Goal: Task Accomplishment & Management: Manage account settings

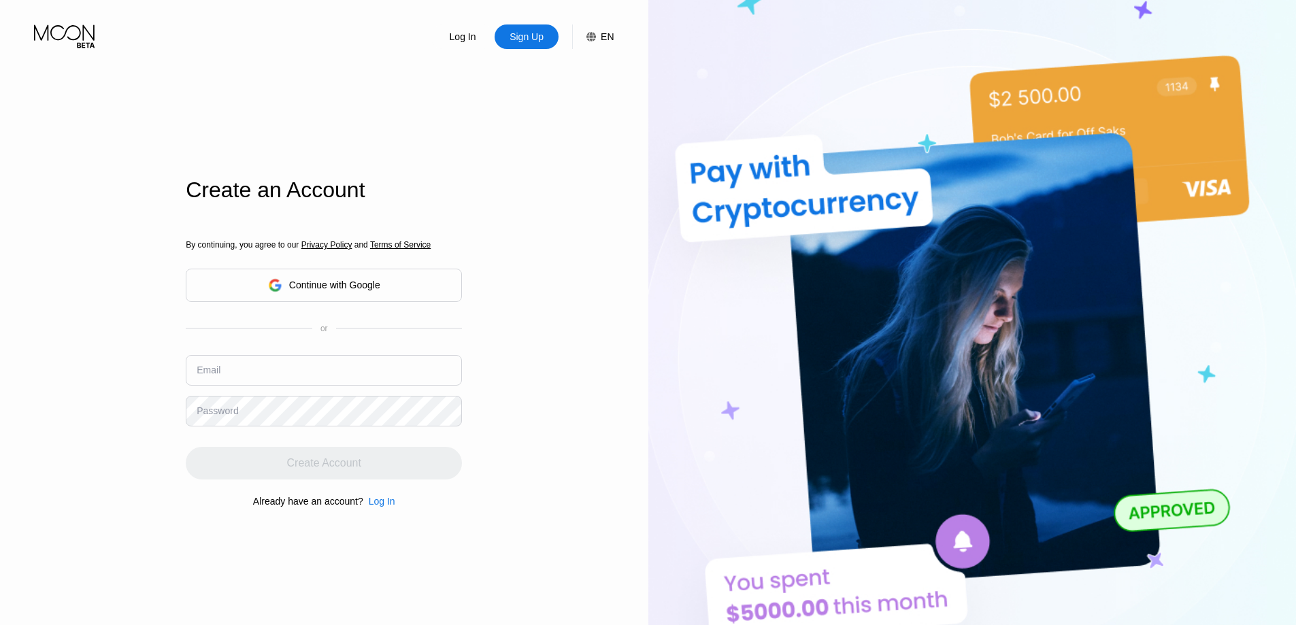
type input "[EMAIL_ADDRESS][PERSON_NAME][DOMAIN_NAME]"
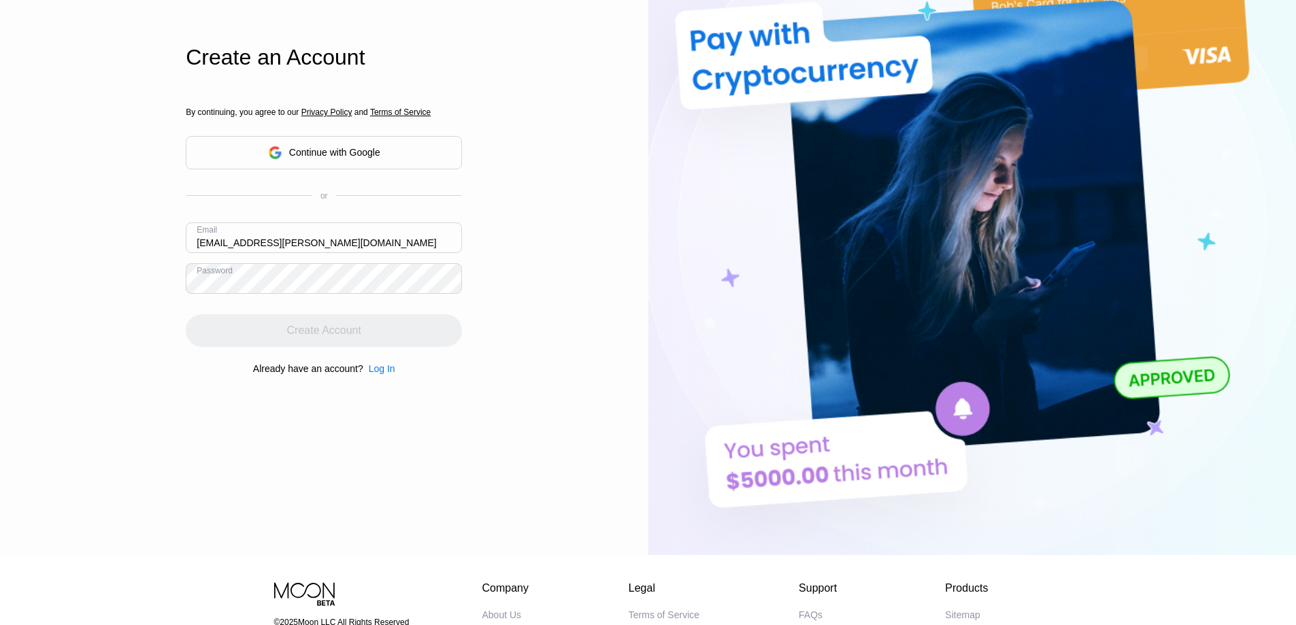
drag, startPoint x: 765, startPoint y: 108, endPoint x: 768, endPoint y: 184, distance: 76.3
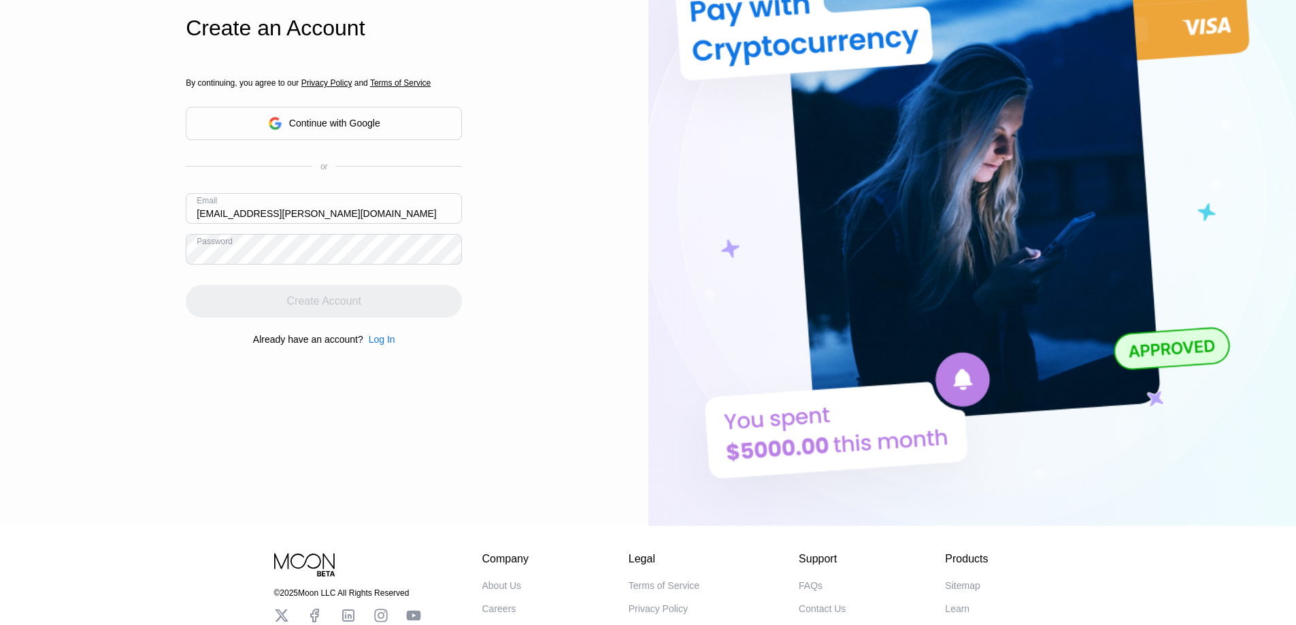
scroll to position [272, 0]
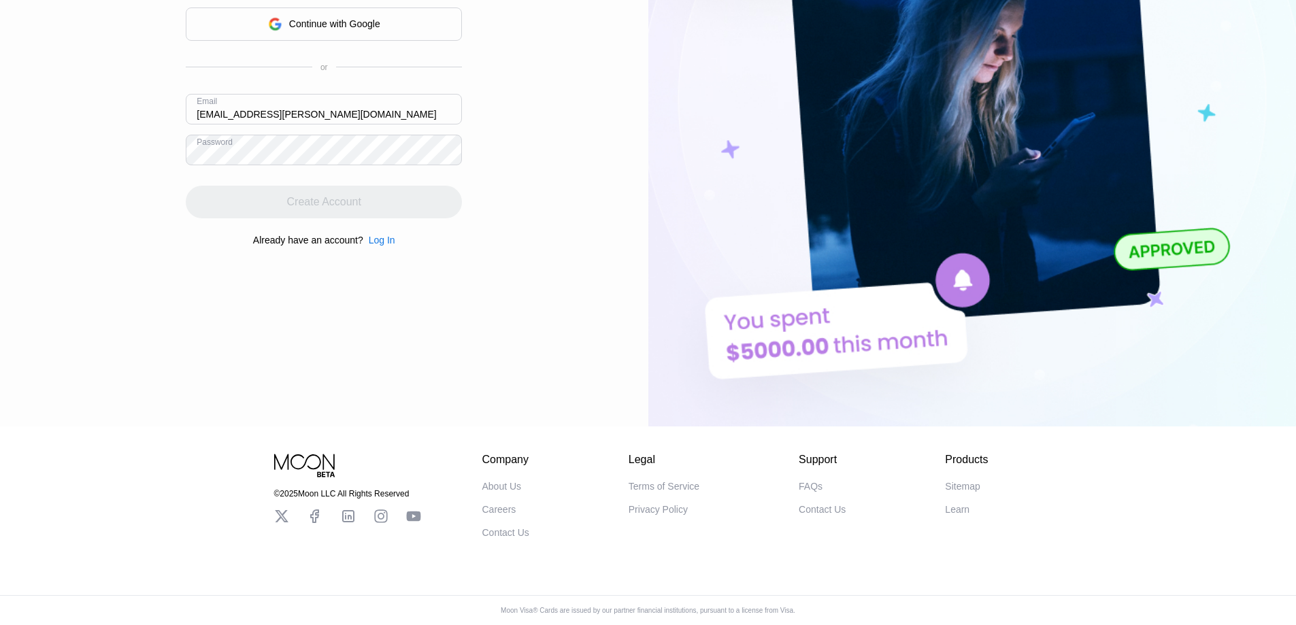
drag, startPoint x: 757, startPoint y: 217, endPoint x: 766, endPoint y: 284, distance: 67.2
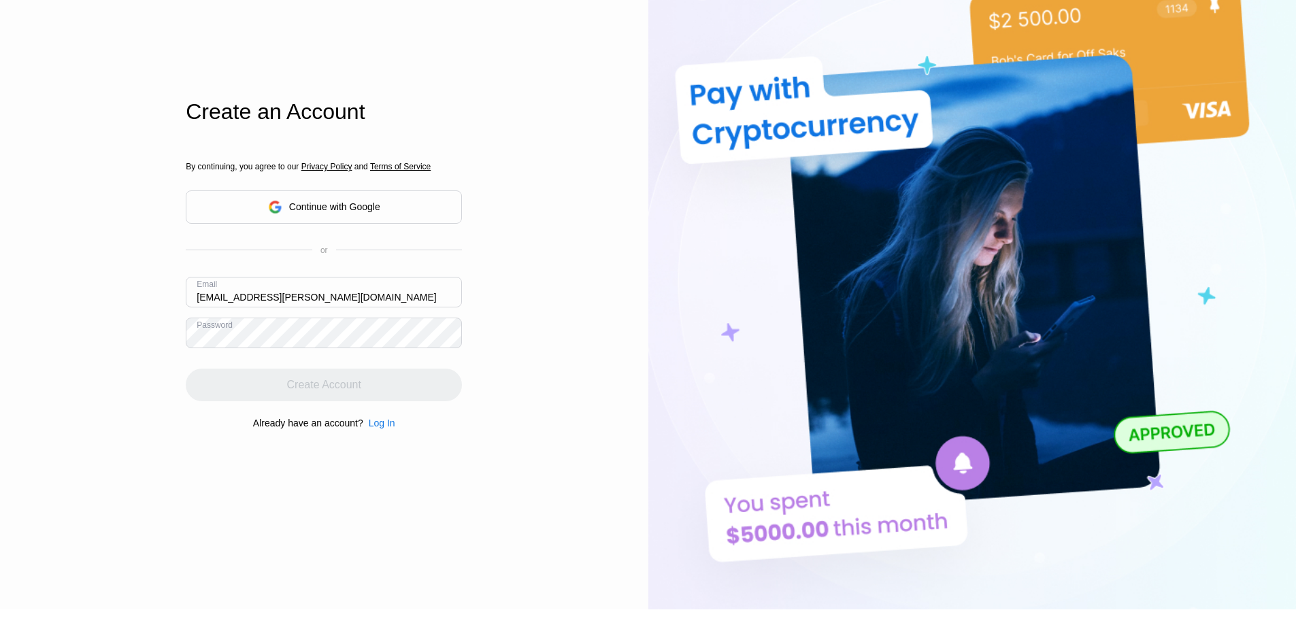
scroll to position [0, 0]
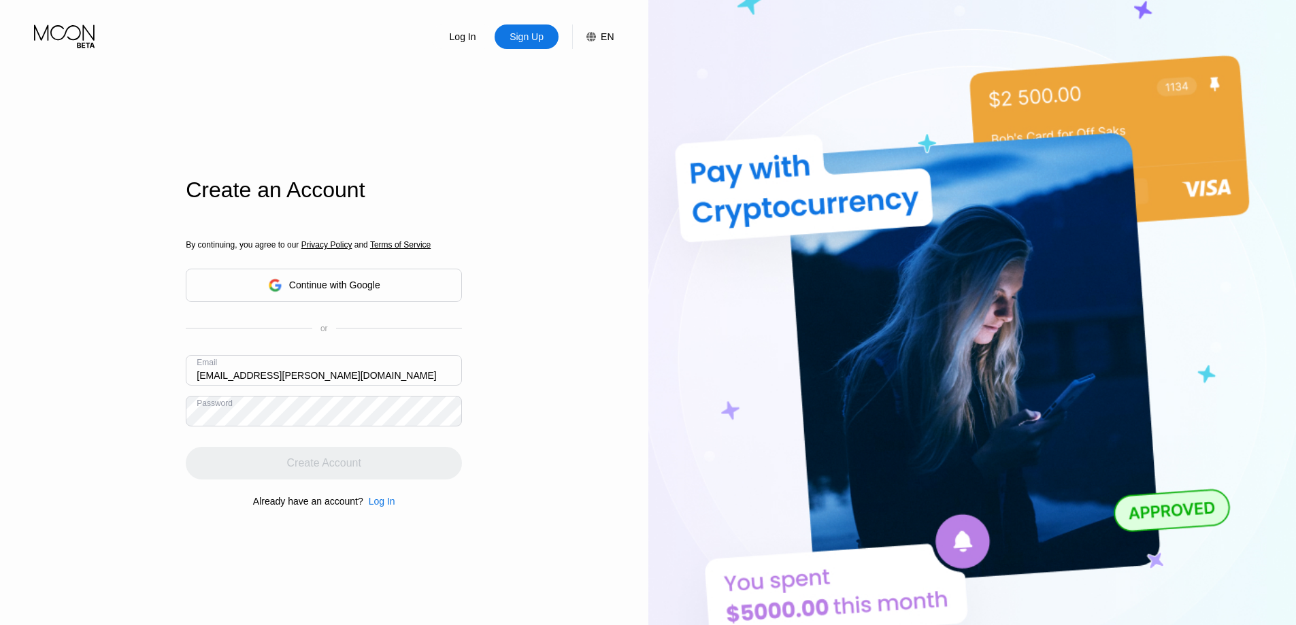
drag, startPoint x: 740, startPoint y: 250, endPoint x: 718, endPoint y: 168, distance: 85.2
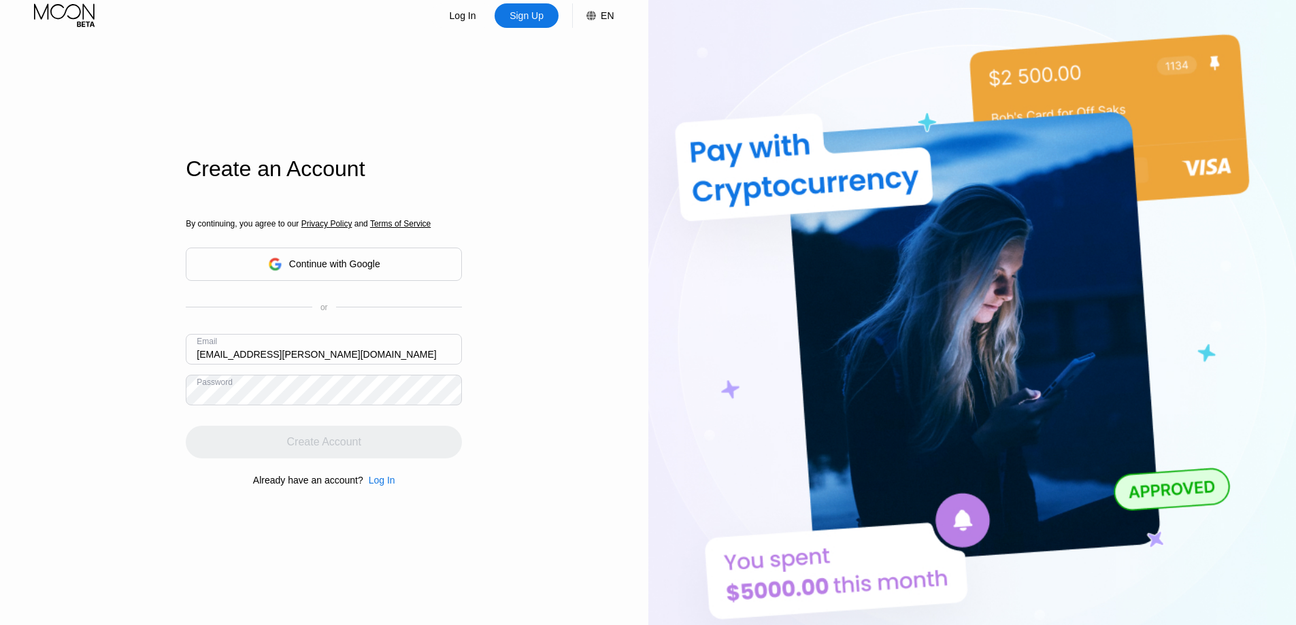
drag, startPoint x: 717, startPoint y: 205, endPoint x: 718, endPoint y: 213, distance: 8.3
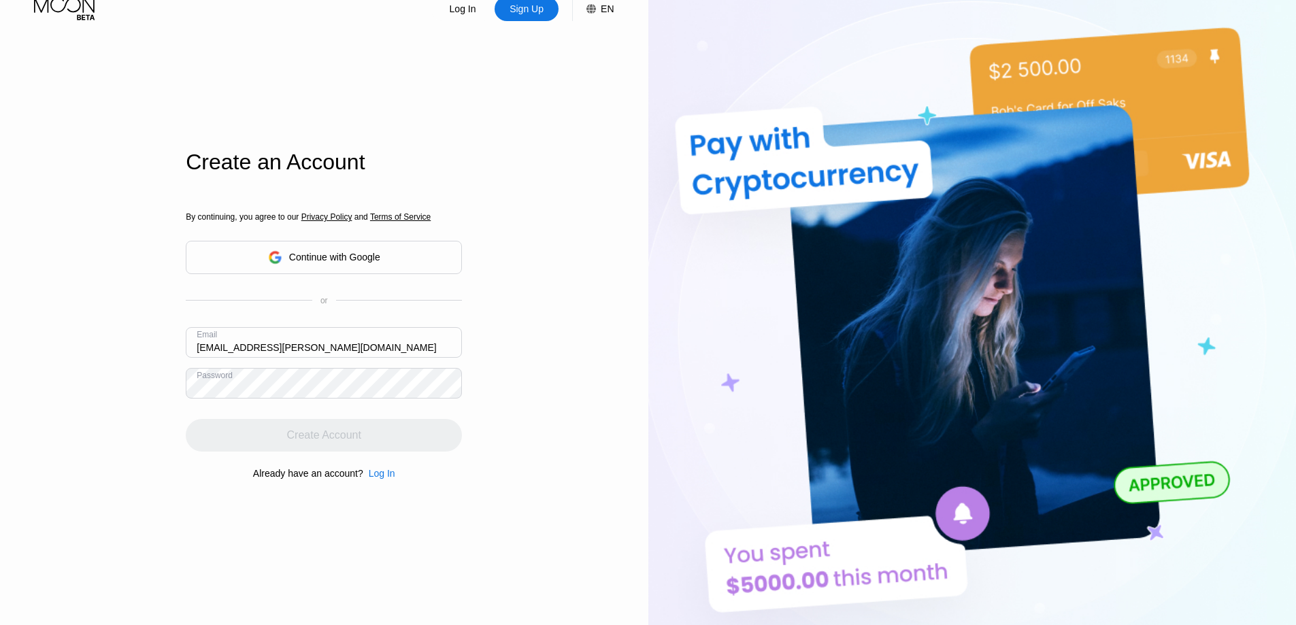
drag, startPoint x: 718, startPoint y: 213, endPoint x: 717, endPoint y: 235, distance: 22.5
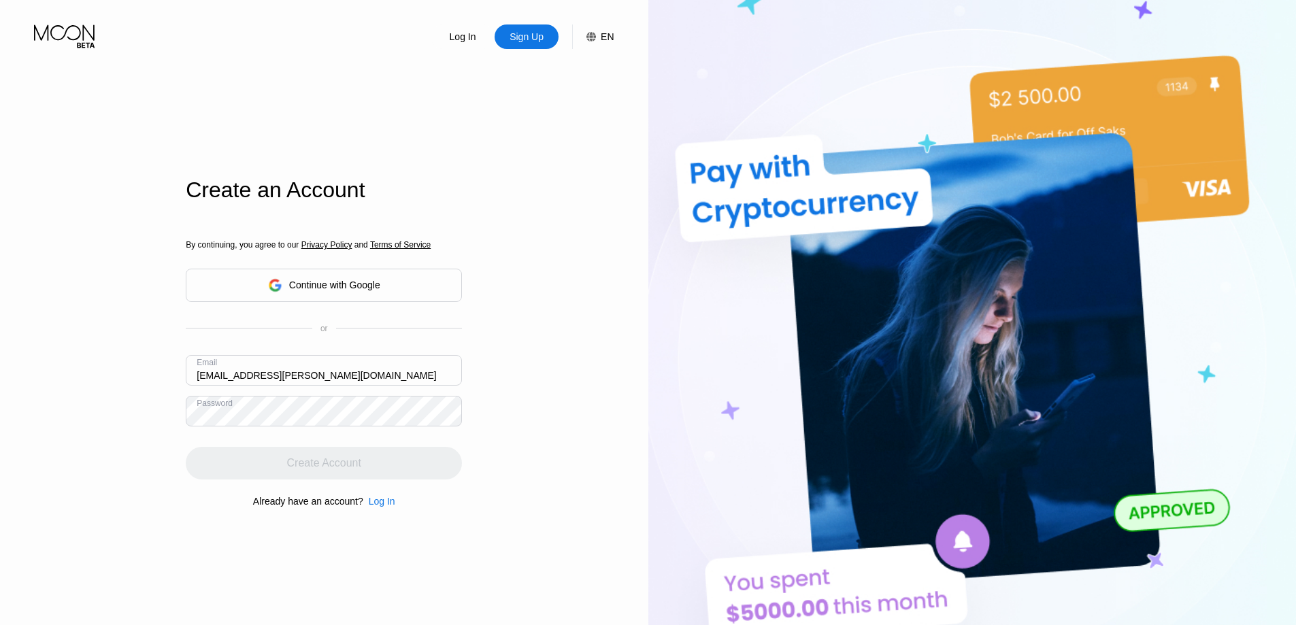
drag, startPoint x: 686, startPoint y: 152, endPoint x: 636, endPoint y: 99, distance: 72.7
click at [295, 370] on input "jared.williams.9982@outlook.com" at bounding box center [324, 370] width 276 height 31
click at [608, 331] on div "Log In Sign Up EN Language English Save Create an Account By continuing, you ag…" at bounding box center [324, 344] width 649 height 688
click at [450, 386] on input "jared.williams.9982@outlook.com" at bounding box center [324, 370] width 276 height 31
click at [512, 365] on div "Log In Sign Up EN Language English Save Create an Account By continuing, you ag…" at bounding box center [324, 344] width 649 height 688
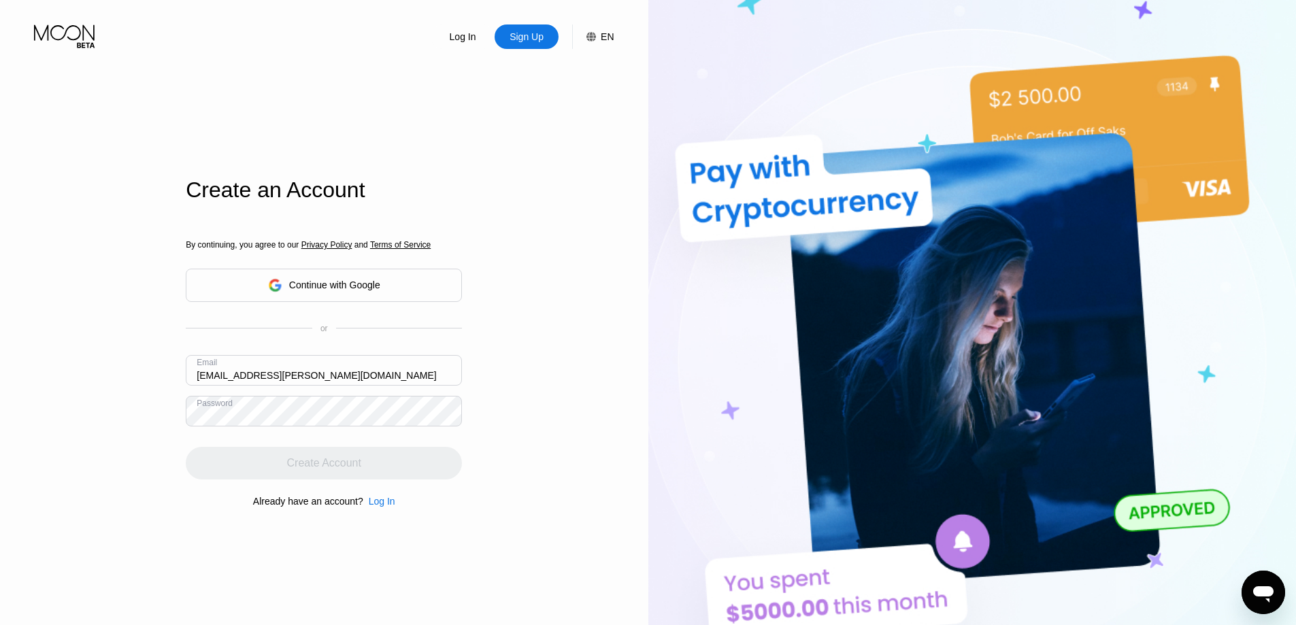
click at [440, 384] on input "jared.williams.9982@outlook.com" at bounding box center [324, 370] width 276 height 31
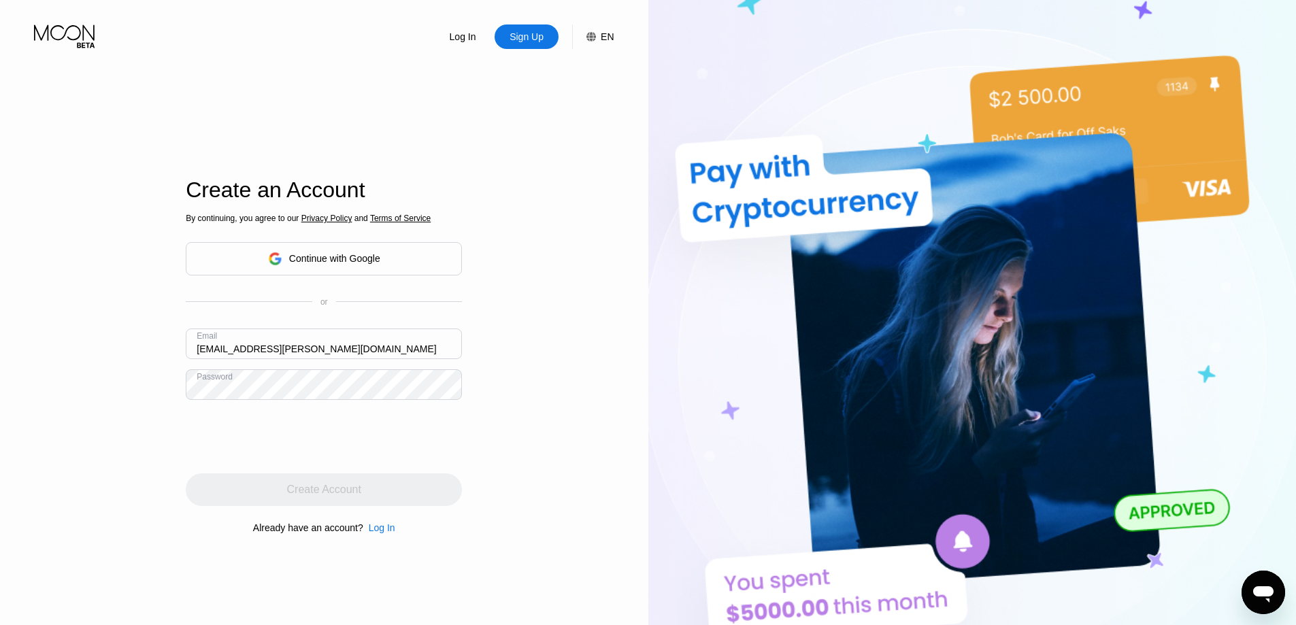
click at [533, 346] on div "Log In Sign Up EN Language English Save Create an Account By continuing, you ag…" at bounding box center [324, 344] width 649 height 688
click at [451, 340] on input "jared.williams.9982@outlook.com" at bounding box center [324, 344] width 276 height 31
click at [497, 335] on div "Log In Sign Up EN Language English Save Create an Account By continuing, you ag…" at bounding box center [324, 344] width 649 height 688
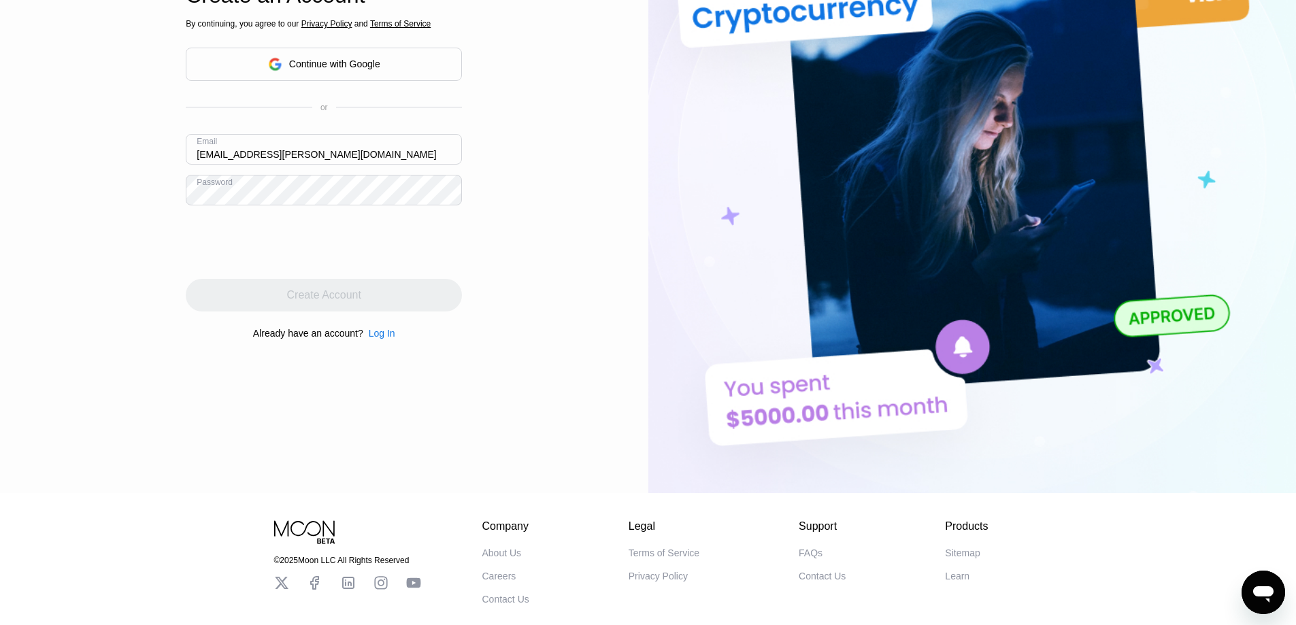
drag, startPoint x: 614, startPoint y: 335, endPoint x: 611, endPoint y: 355, distance: 20.7
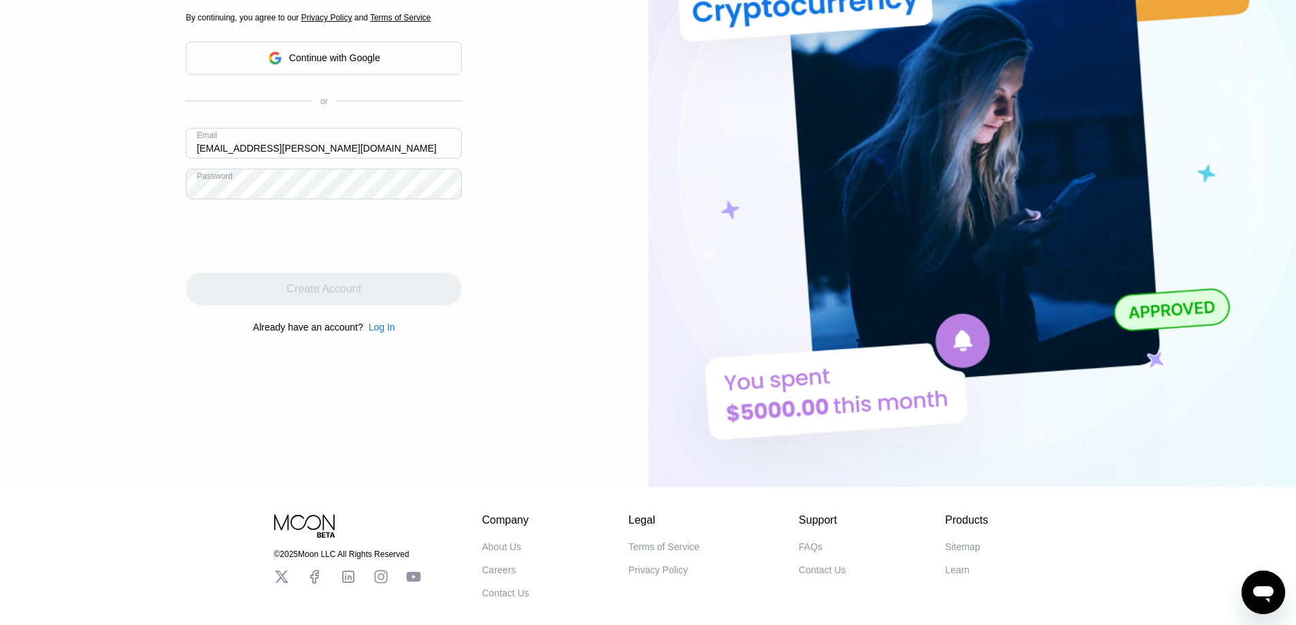
drag, startPoint x: 604, startPoint y: 351, endPoint x: 589, endPoint y: 323, distance: 31.3
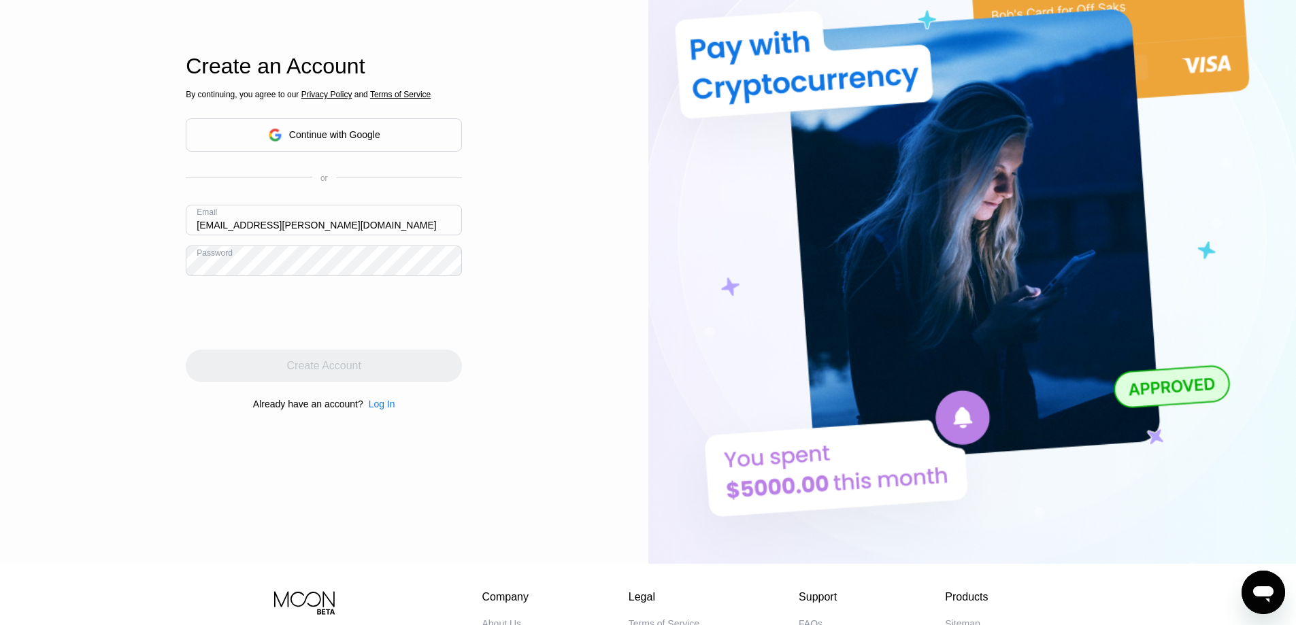
scroll to position [107, 0]
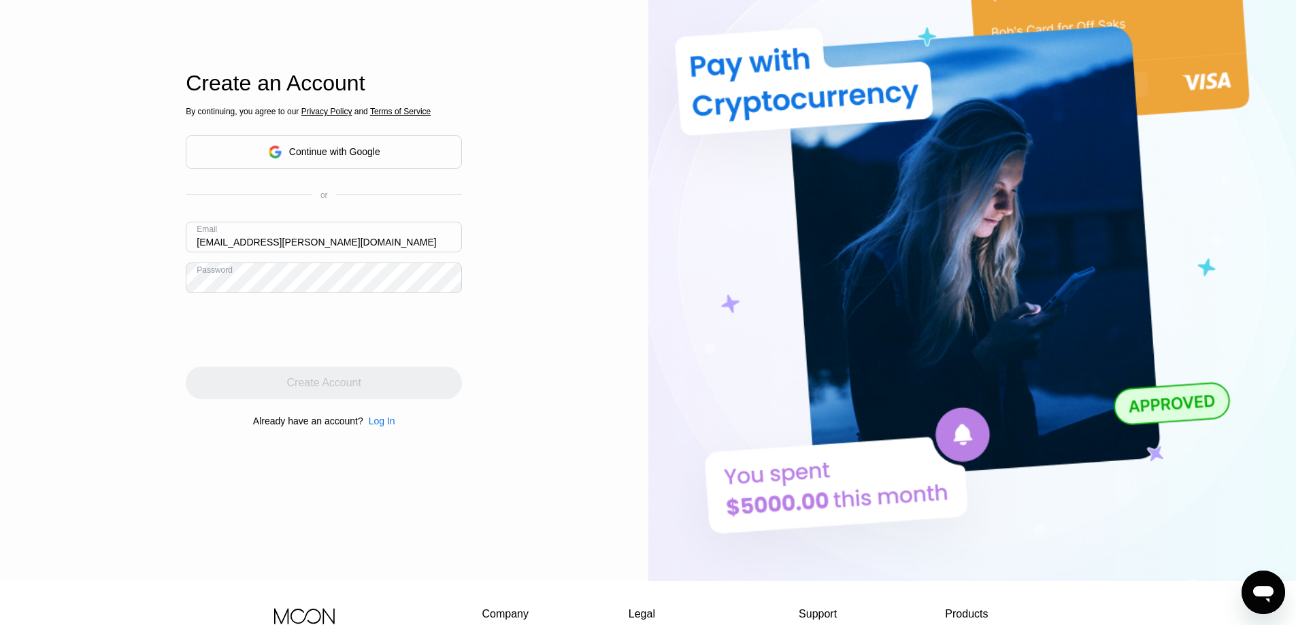
drag, startPoint x: 589, startPoint y: 323, endPoint x: 579, endPoint y: 299, distance: 26.5
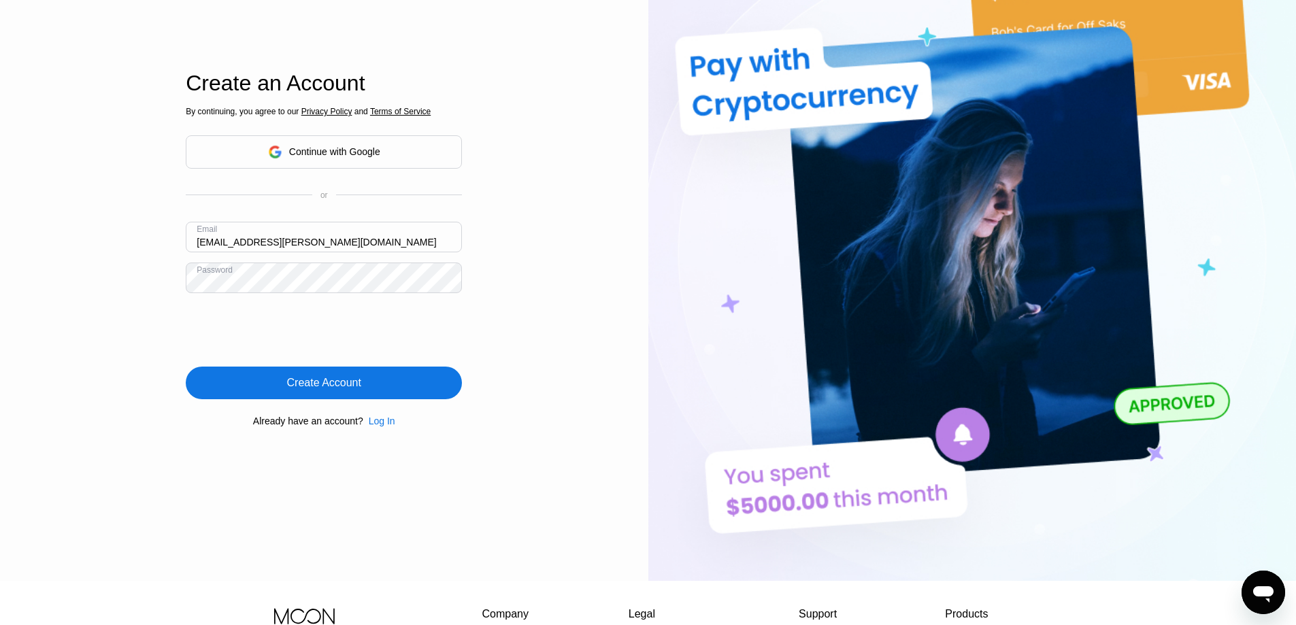
click at [384, 423] on div "Log In" at bounding box center [382, 421] width 27 height 11
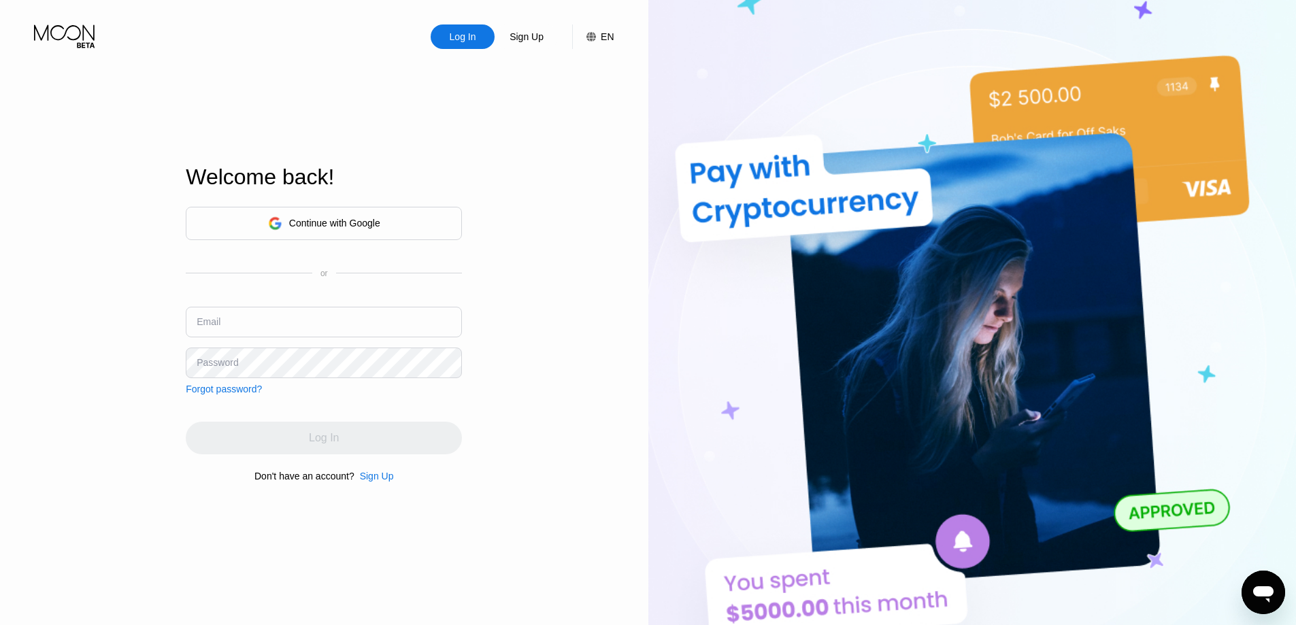
click at [331, 325] on input "text" at bounding box center [324, 322] width 276 height 31
type input "jared.williams.9982@outlook.com"
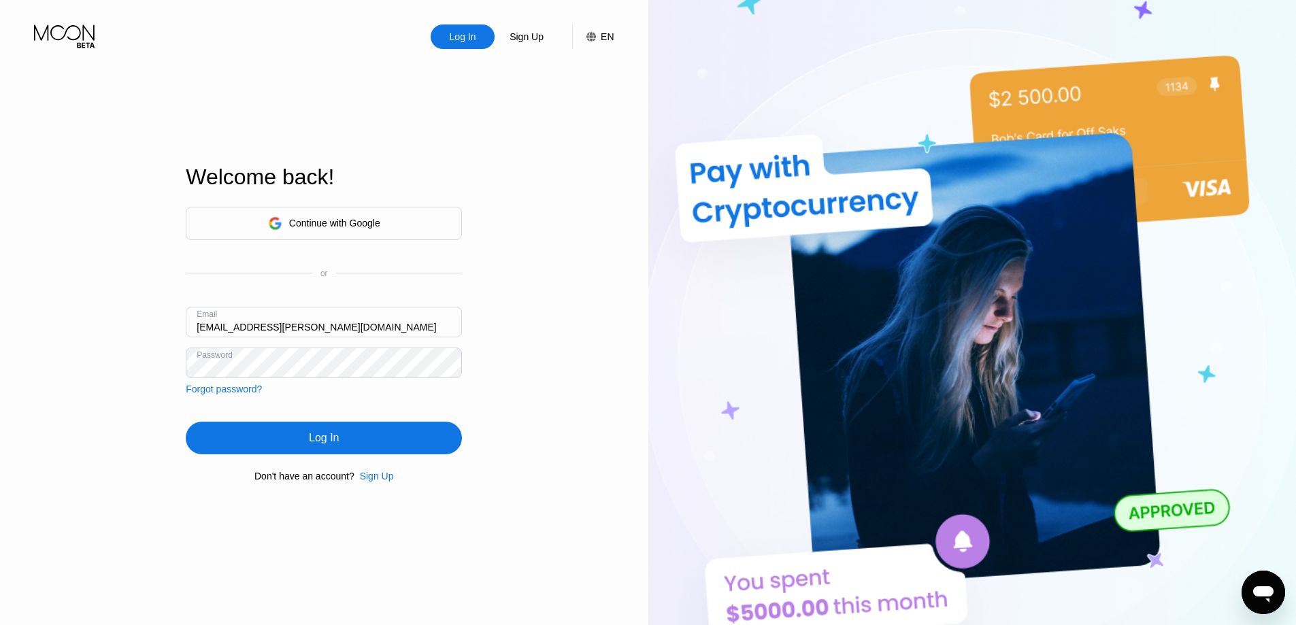
click at [372, 455] on div "Log In" at bounding box center [324, 438] width 276 height 33
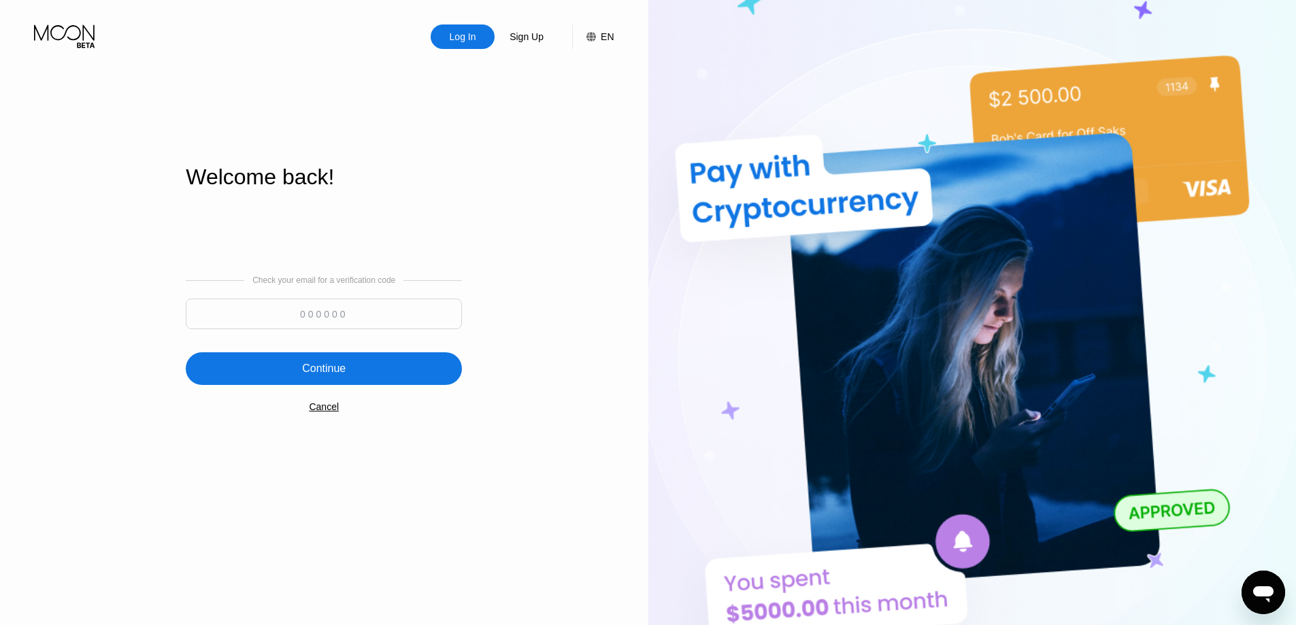
click at [327, 410] on div "Cancel" at bounding box center [324, 406] width 30 height 11
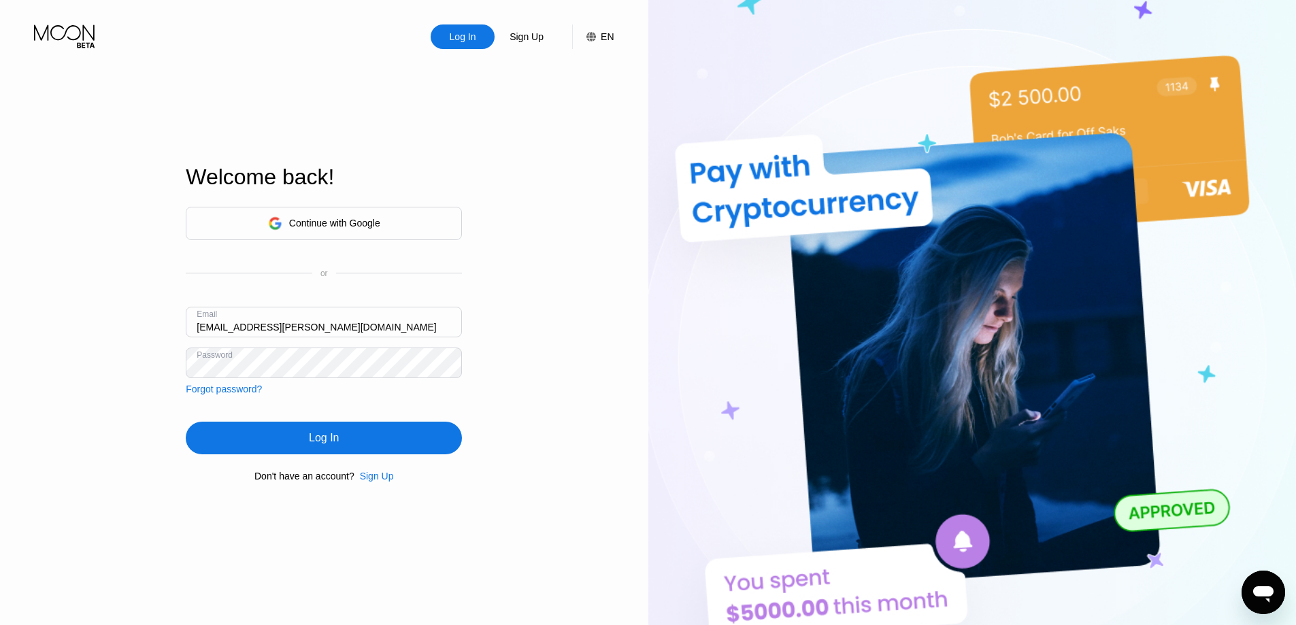
click at [386, 329] on input "jared.williams.9982@outlook.com" at bounding box center [324, 322] width 276 height 31
click at [380, 214] on div "Continue with Google" at bounding box center [324, 223] width 112 height 21
